Goal: Task Accomplishment & Management: Manage account settings

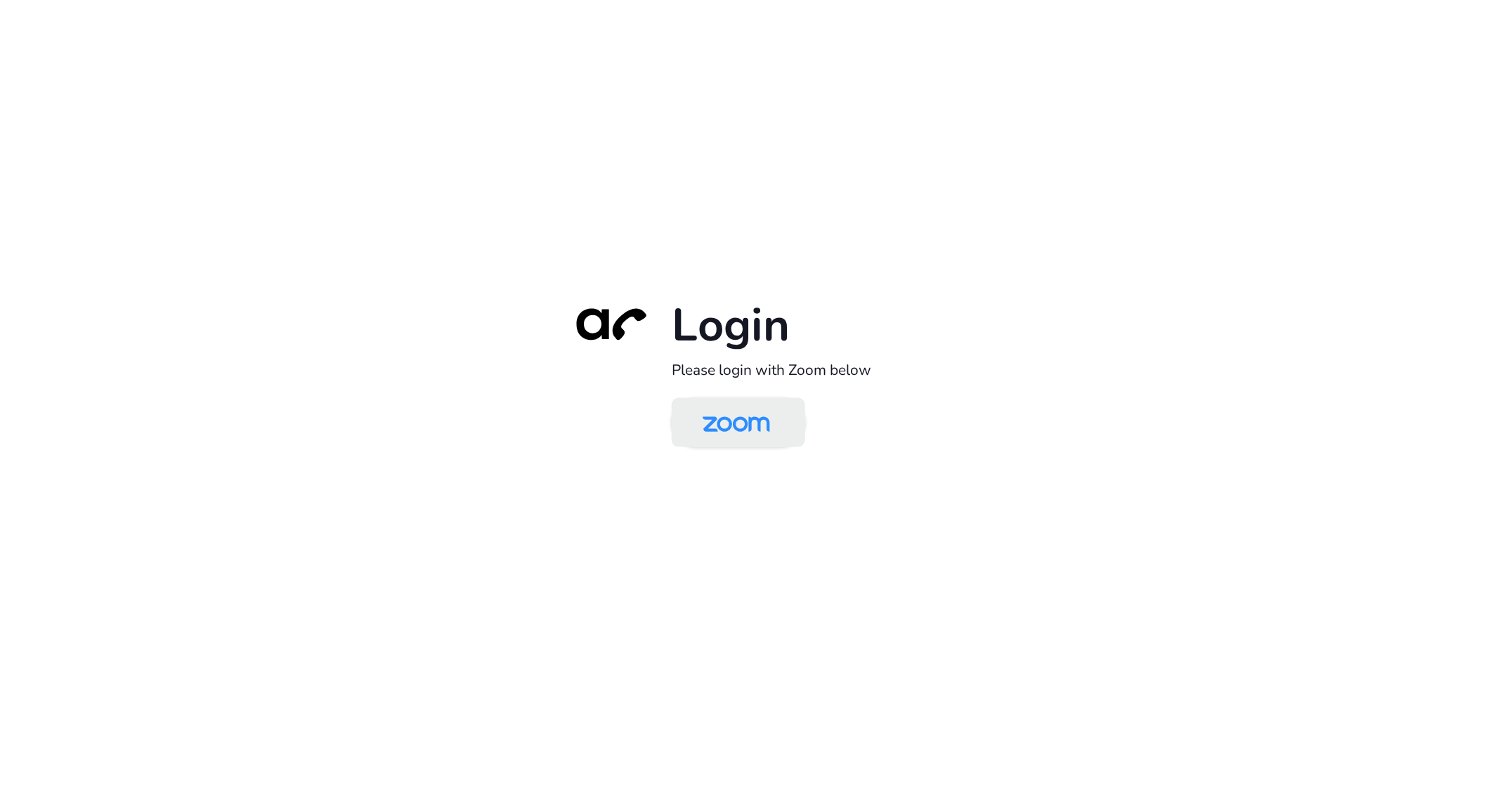
click at [736, 418] on img at bounding box center [736, 424] width 97 height 46
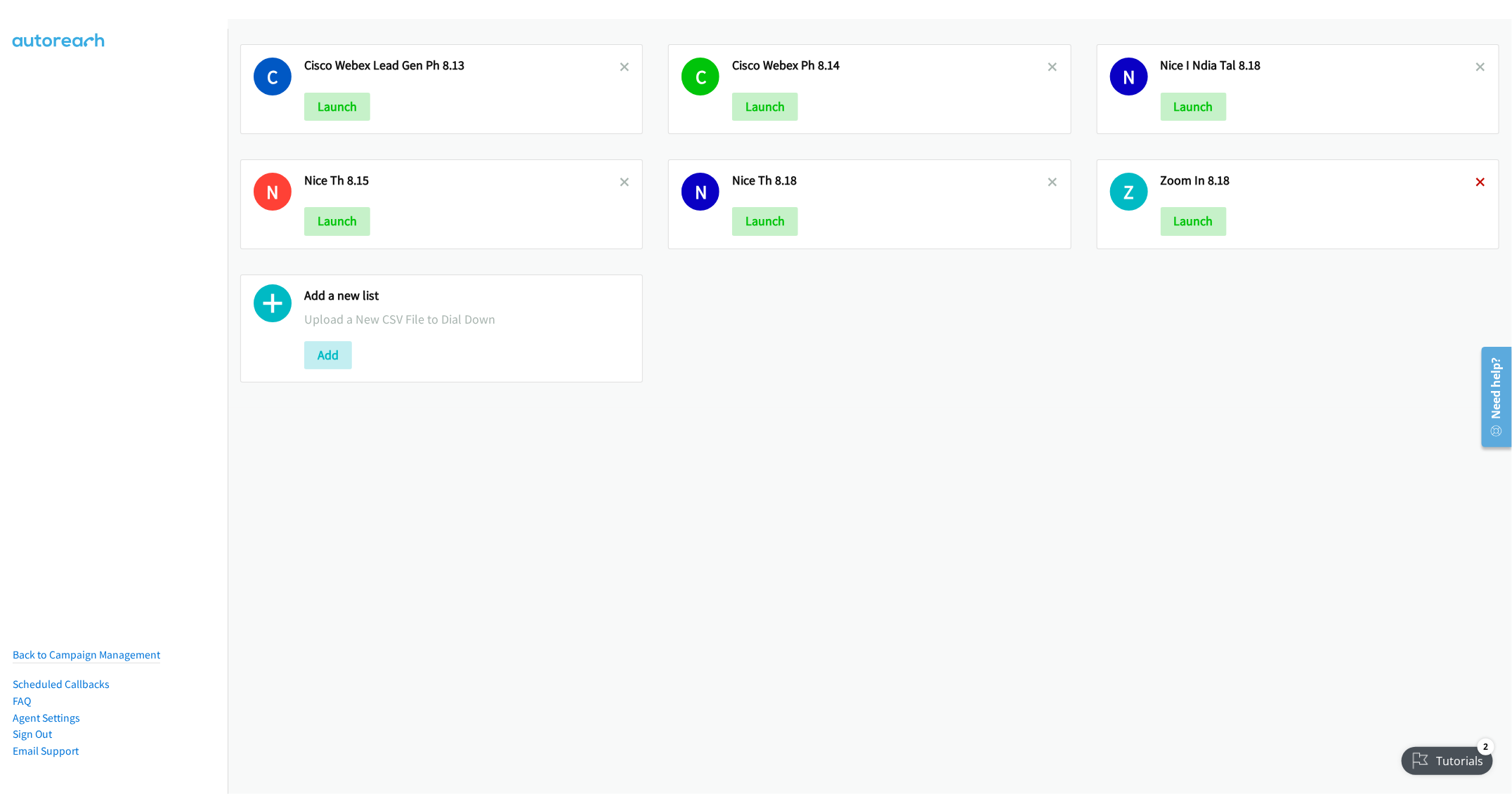
click at [1477, 184] on icon at bounding box center [1481, 183] width 10 height 10
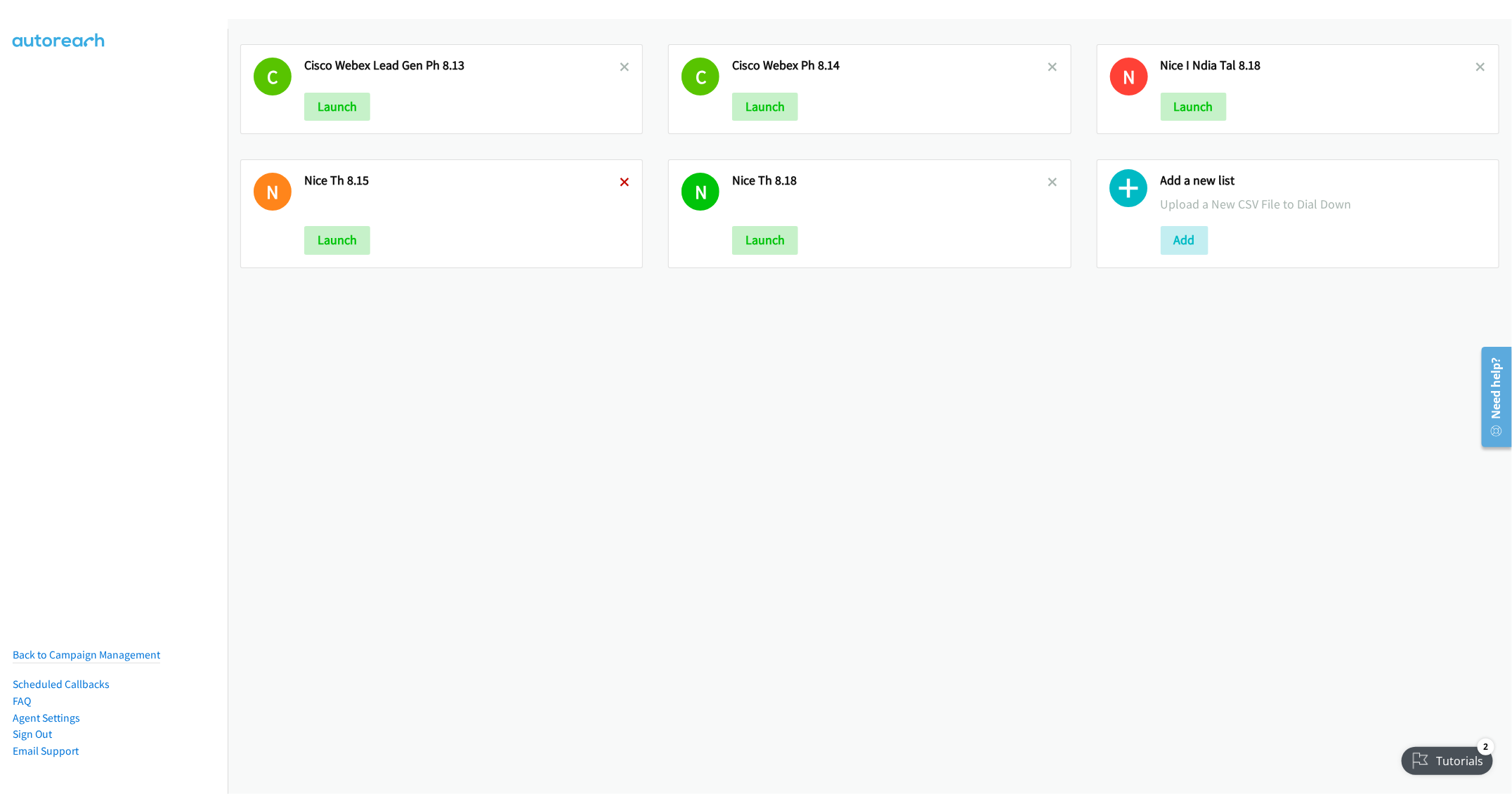
click at [620, 184] on icon at bounding box center [625, 183] width 10 height 10
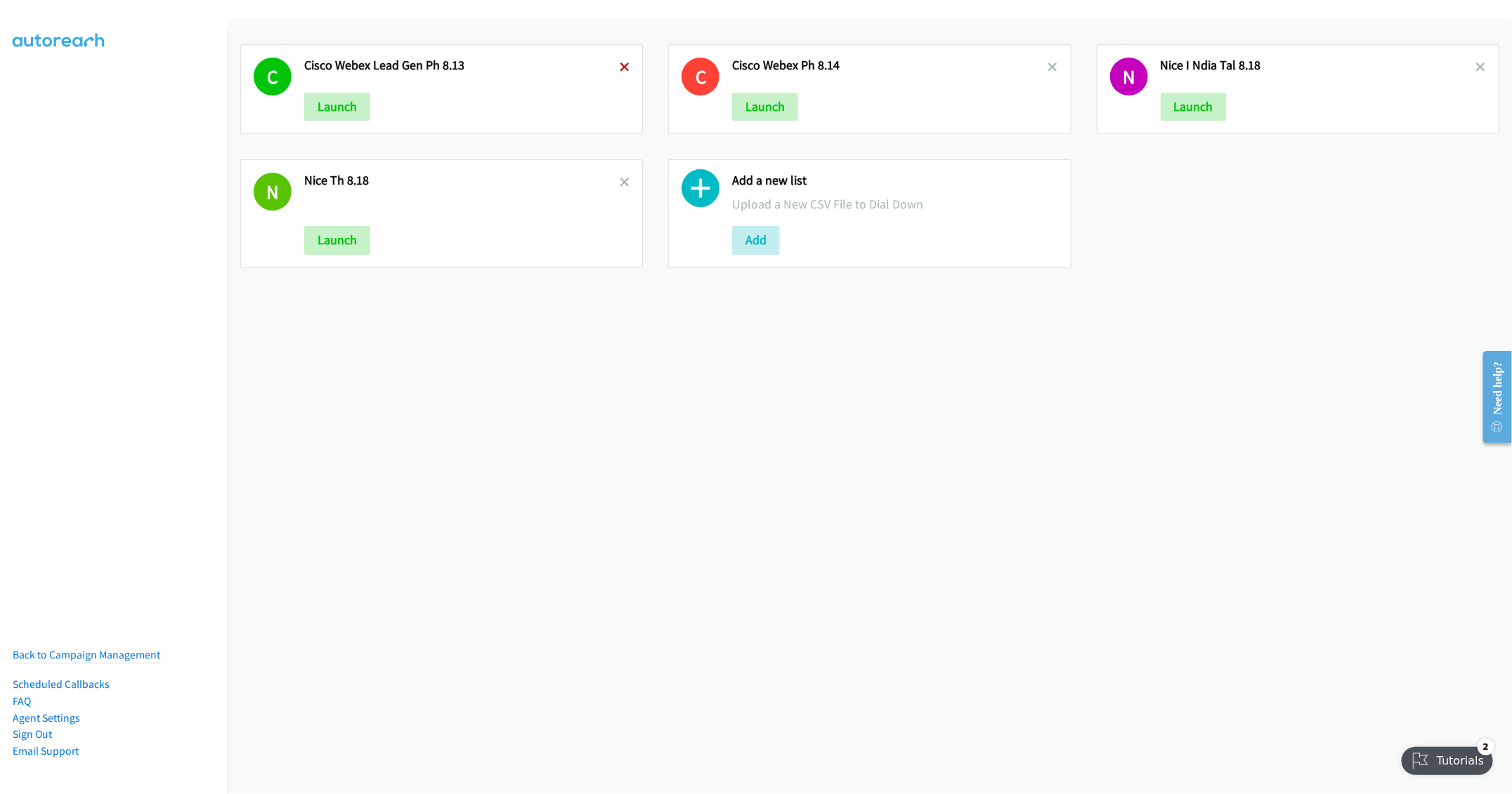
click at [620, 65] on icon at bounding box center [625, 68] width 10 height 10
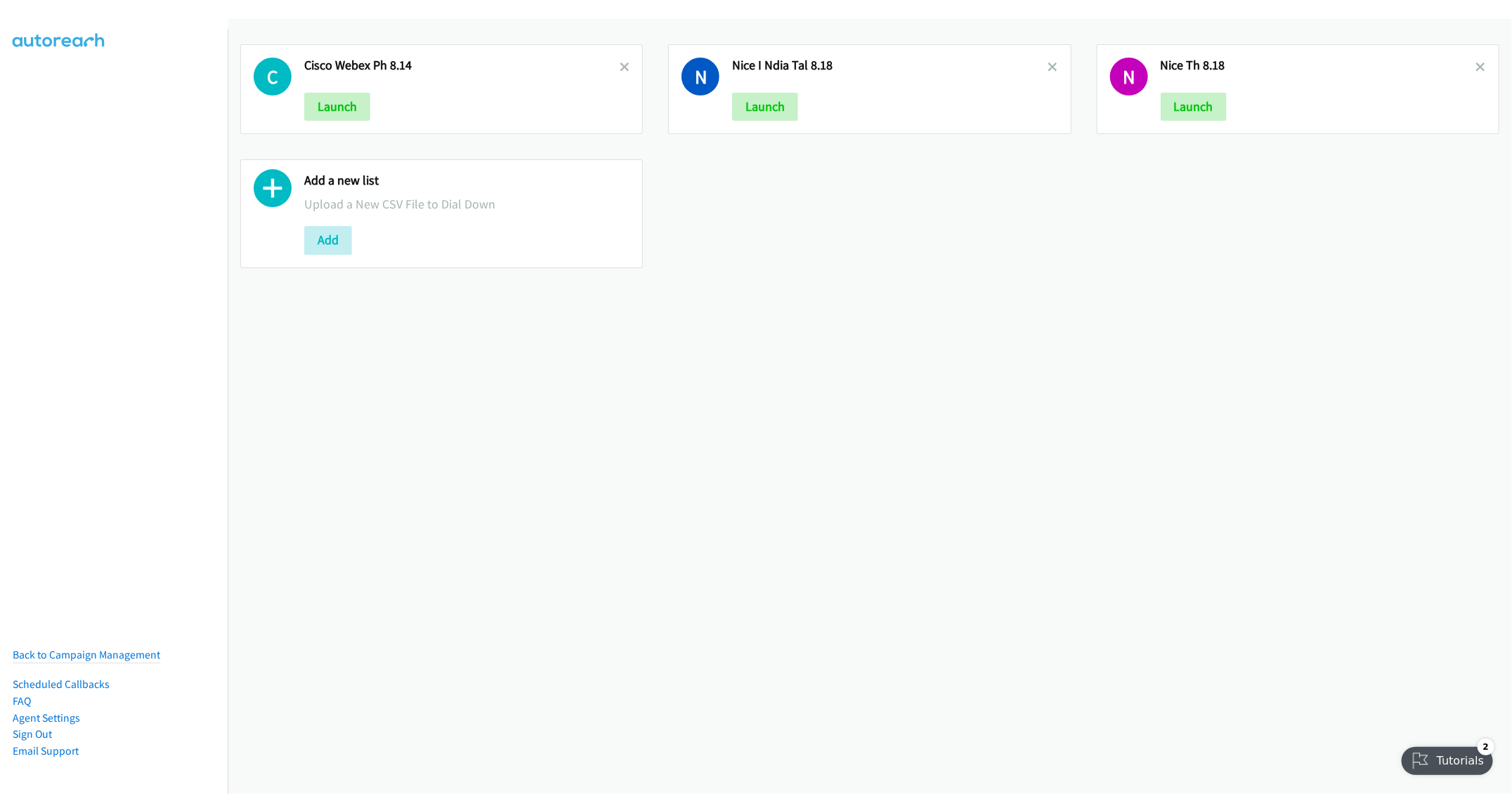
click at [623, 55] on div "C Cisco Webex Ph 8.14 Launch" at bounding box center [441, 89] width 403 height 90
click at [620, 67] on icon at bounding box center [625, 68] width 10 height 10
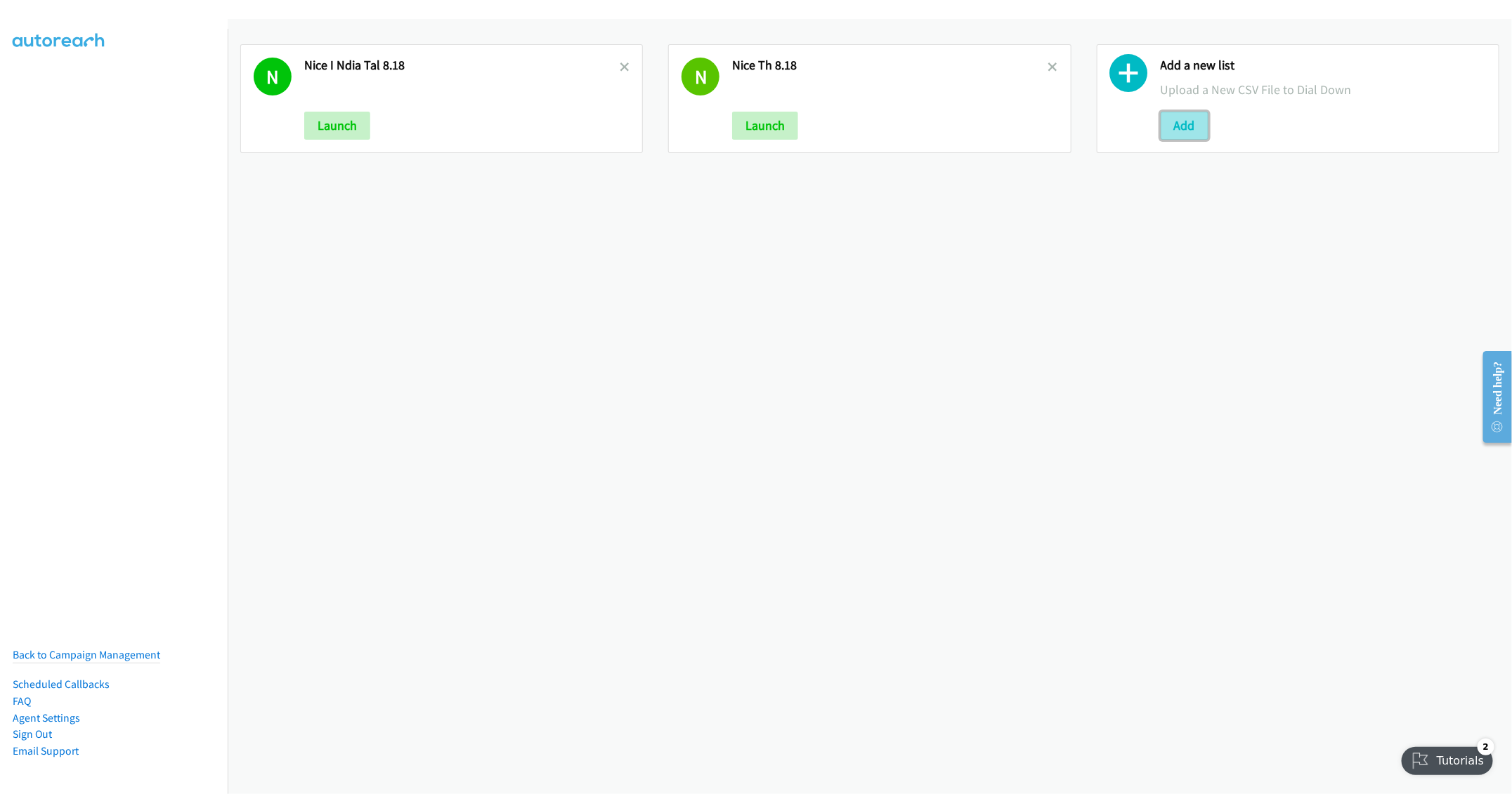
click at [1161, 122] on button "Add" at bounding box center [1185, 125] width 48 height 28
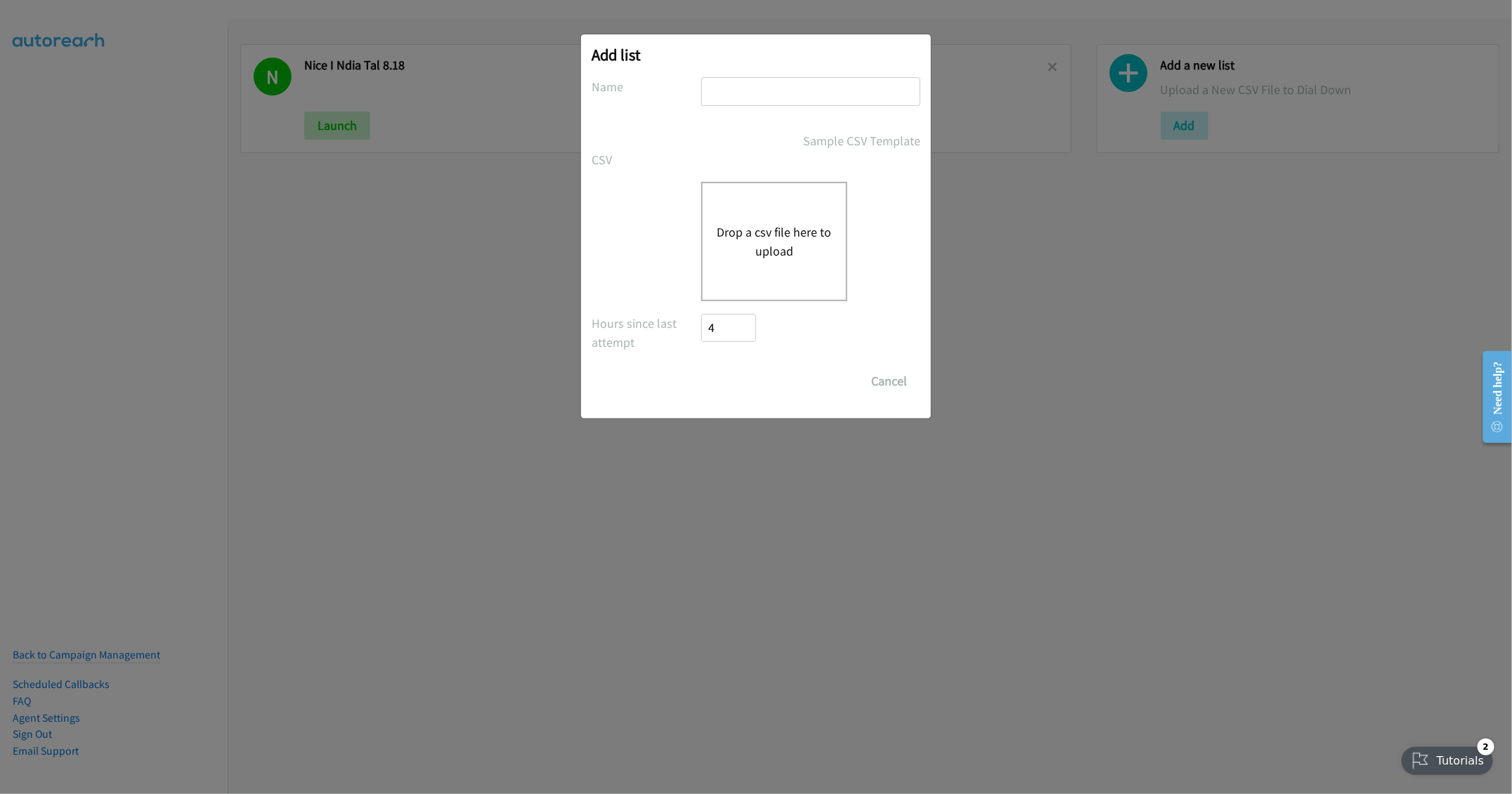
click at [749, 94] on input "text" at bounding box center [811, 92] width 219 height 29
type input "Schnieder Electric 8.19"
drag, startPoint x: 743, startPoint y: 93, endPoint x: 717, endPoint y: 131, distance: 46.0
click at [717, 131] on div "Sample CSV Template" at bounding box center [811, 141] width 219 height 19
